Goal: Task Accomplishment & Management: Manage account settings

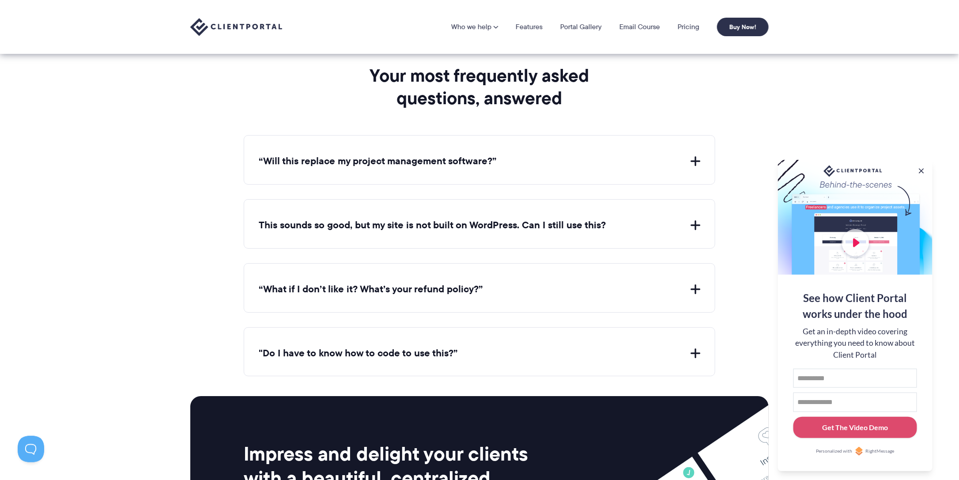
scroll to position [3016, 0]
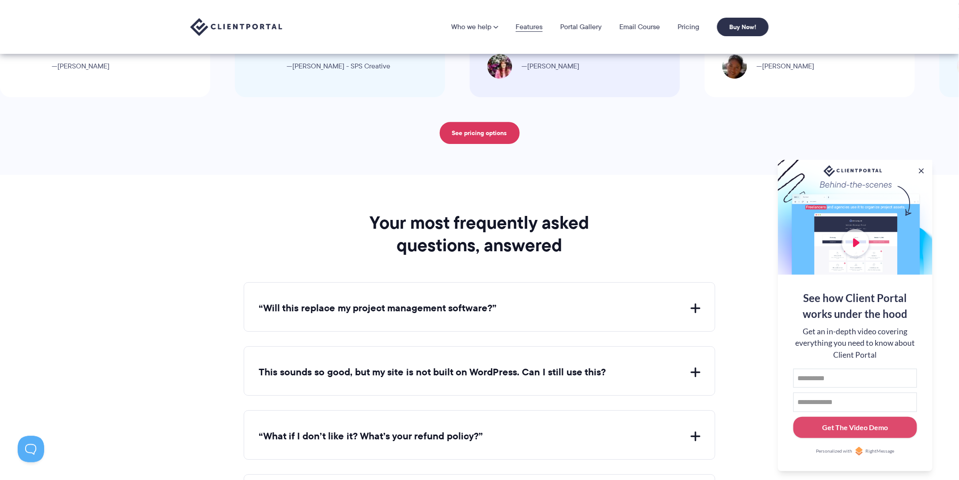
click at [528, 27] on link "Features" at bounding box center [528, 26] width 27 height 7
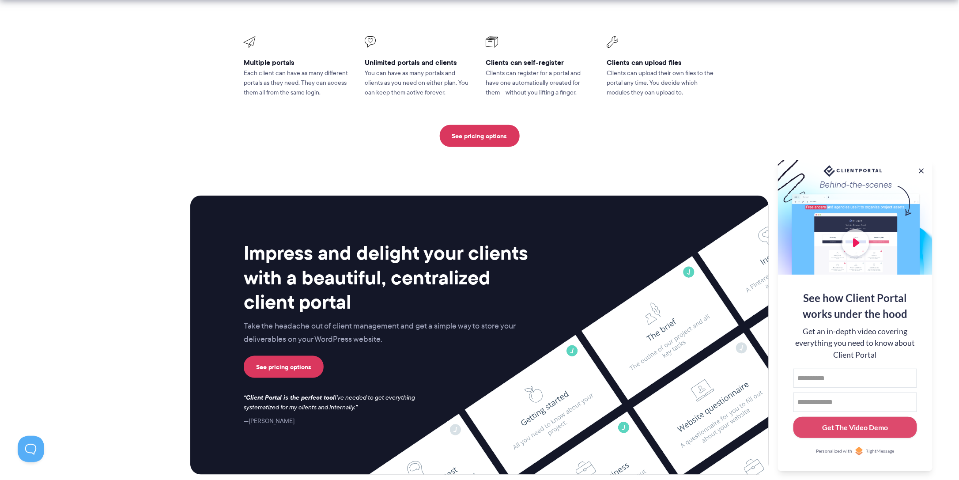
scroll to position [2207, 0]
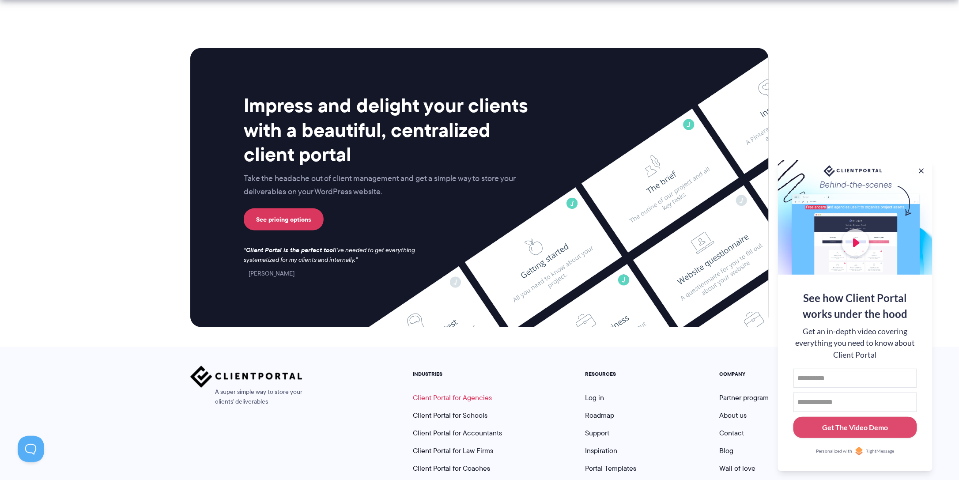
click at [451, 393] on link "Client Portal for Agencies" at bounding box center [452, 398] width 79 height 10
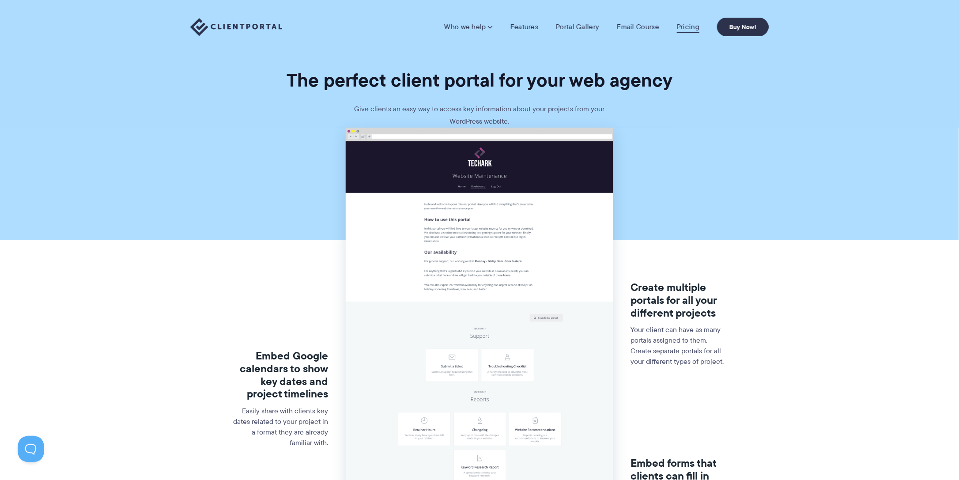
click at [684, 27] on link "Pricing" at bounding box center [688, 27] width 23 height 9
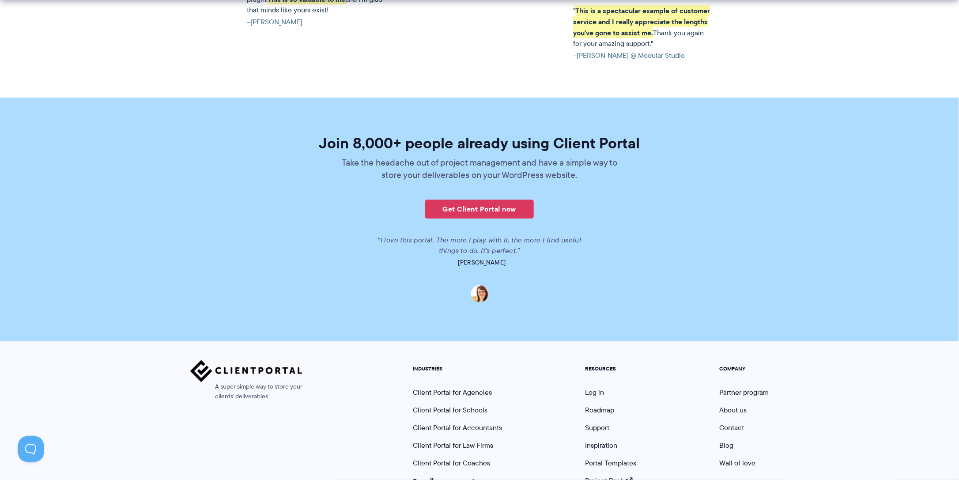
scroll to position [2042, 0]
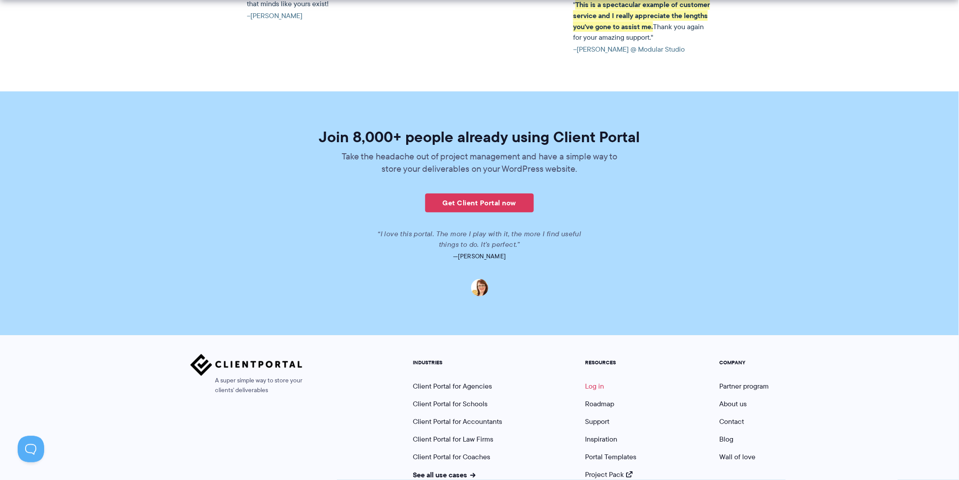
click at [597, 381] on link "Log in" at bounding box center [594, 386] width 19 height 10
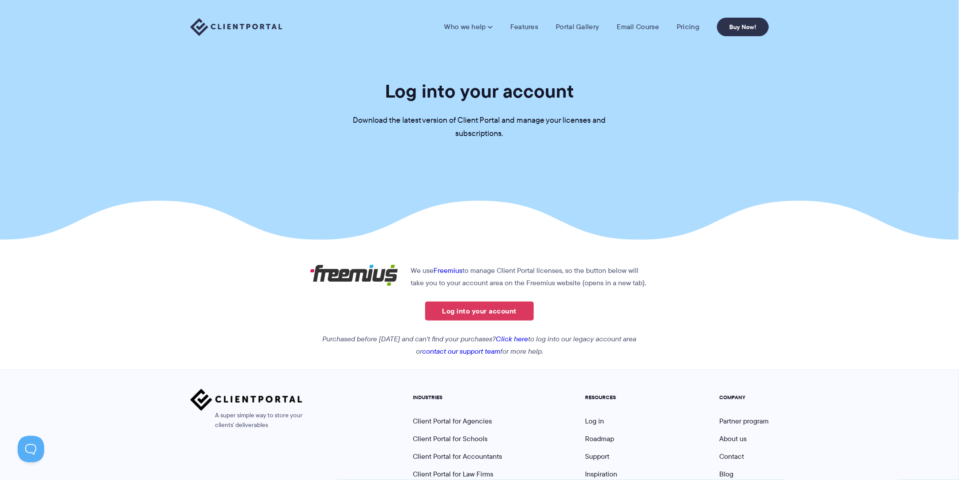
click at [525, 339] on link "Click here" at bounding box center [512, 339] width 32 height 10
click at [452, 353] on link "contact our support team" at bounding box center [461, 351] width 78 height 10
click at [527, 341] on link "Click here" at bounding box center [512, 339] width 32 height 10
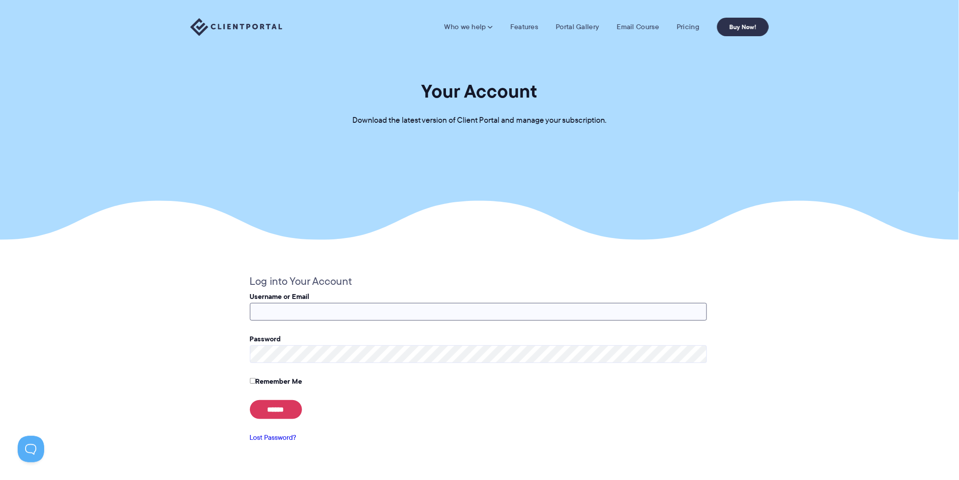
click at [493, 315] on input "Username or Email" at bounding box center [478, 312] width 457 height 18
click at [479, 293] on p "Username or Email" at bounding box center [478, 305] width 457 height 30
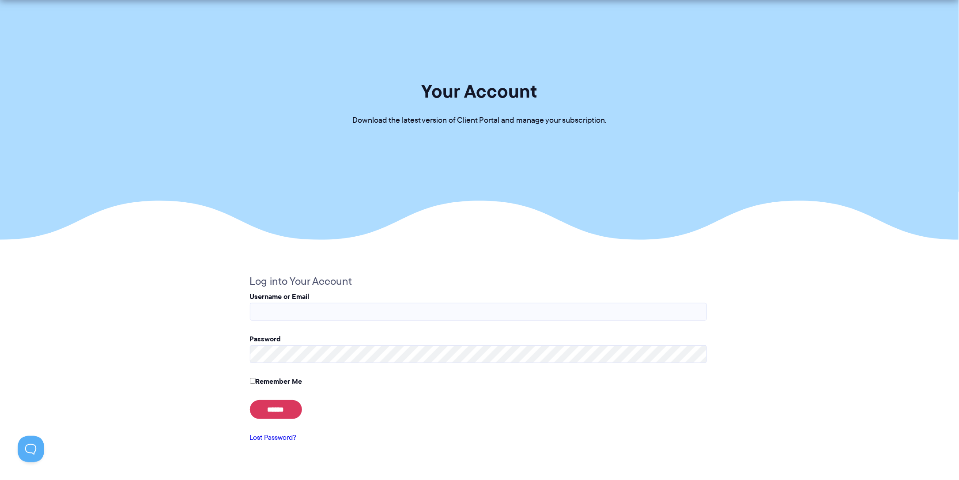
scroll to position [147, 0]
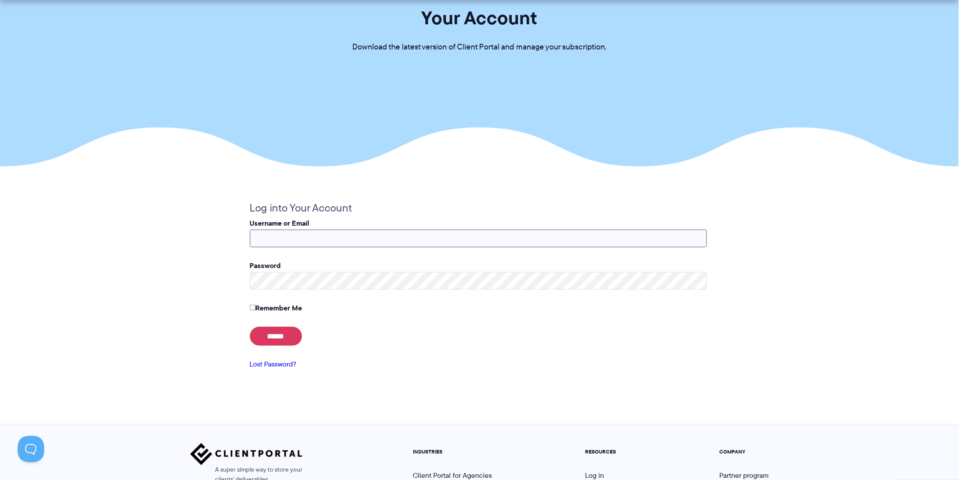
click at [327, 241] on input "Username or Email" at bounding box center [478, 238] width 457 height 18
click at [268, 366] on link "Lost Password?" at bounding box center [273, 364] width 47 height 10
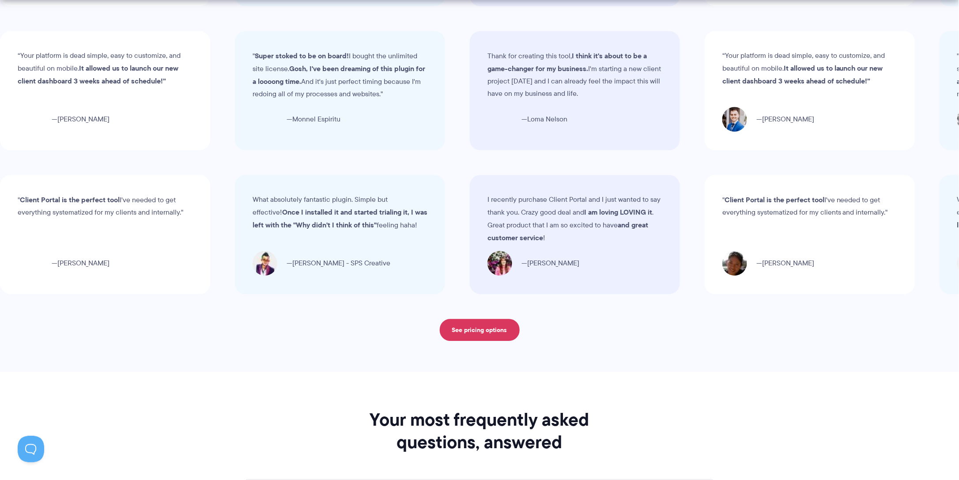
scroll to position [3569, 0]
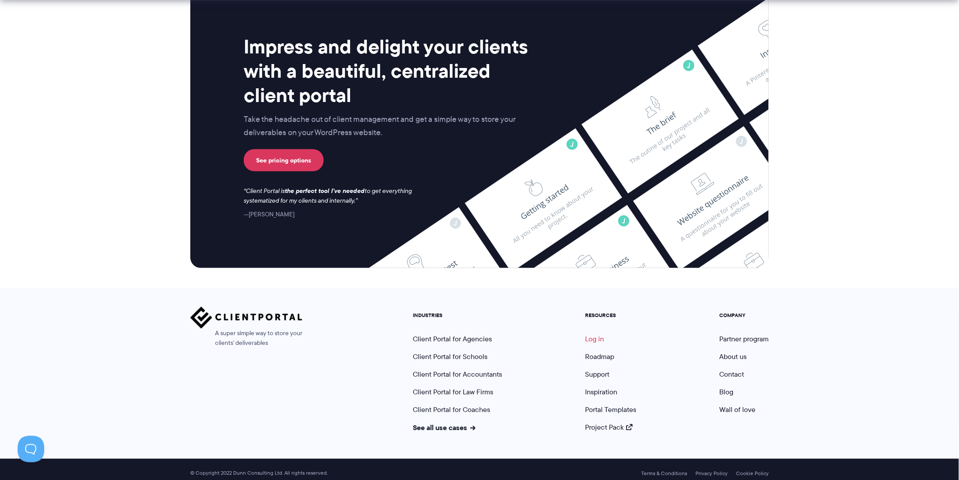
click at [588, 334] on link "Log in" at bounding box center [594, 339] width 19 height 10
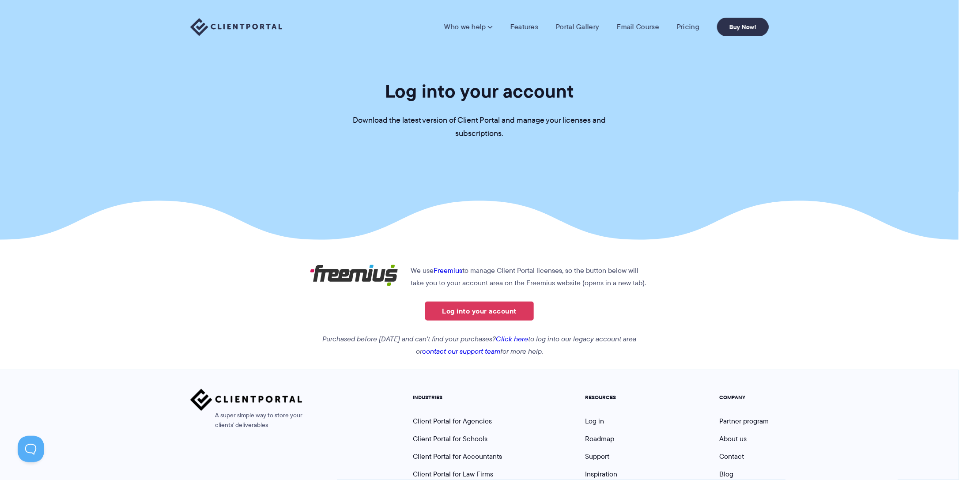
click at [447, 350] on link "contact our support team" at bounding box center [461, 351] width 78 height 10
click at [526, 342] on link "Click here" at bounding box center [512, 339] width 32 height 10
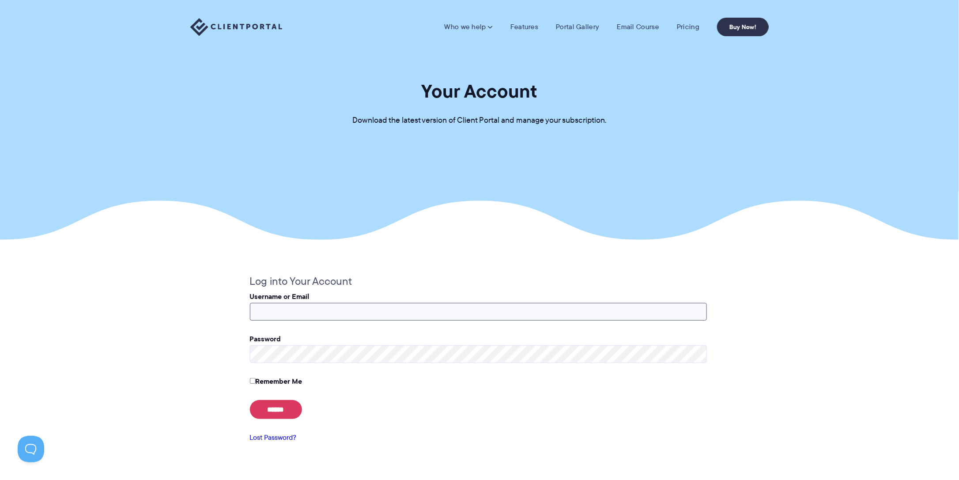
click at [452, 317] on input "Username or Email" at bounding box center [478, 312] width 457 height 18
type input "**********"
click at [283, 442] on link "Lost Password?" at bounding box center [273, 437] width 47 height 10
